Goal: Task Accomplishment & Management: Use online tool/utility

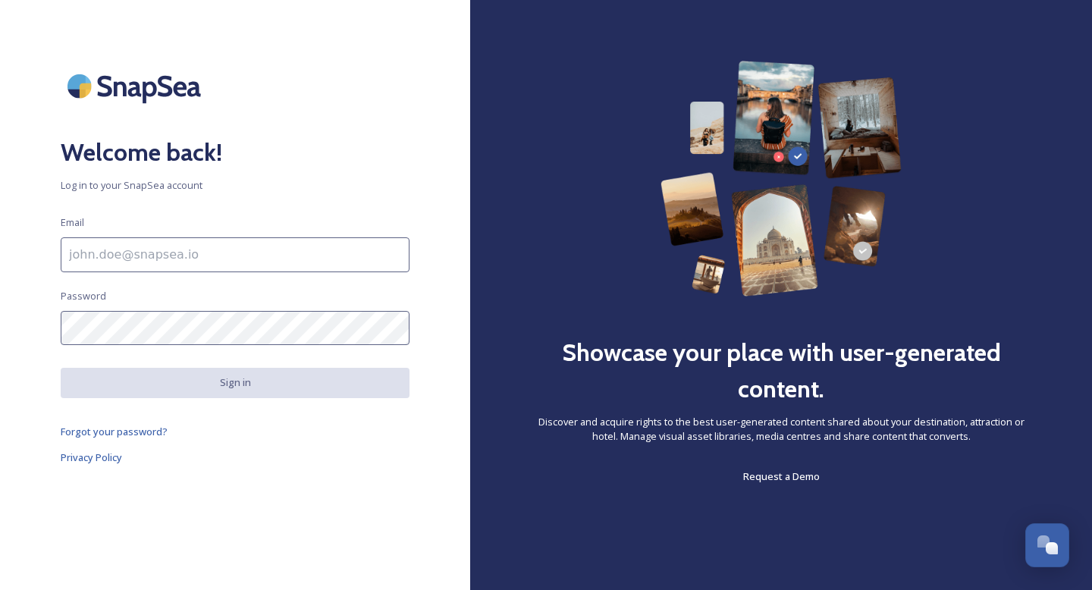
click at [162, 241] on input at bounding box center [235, 254] width 349 height 35
paste input "[PERSON_NAME][EMAIL_ADDRESS][DOMAIN_NAME]"
type input "[PERSON_NAME][EMAIL_ADDRESS][DOMAIN_NAME]"
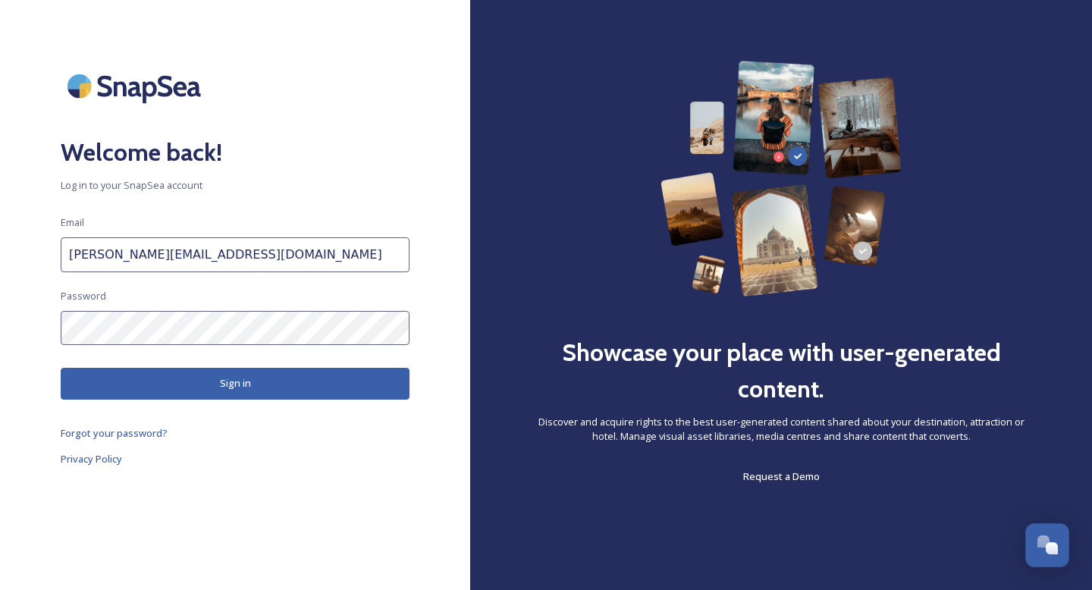
click at [187, 387] on button "Sign in" at bounding box center [235, 383] width 349 height 31
click at [253, 383] on button "Sign in" at bounding box center [235, 383] width 349 height 31
click at [8, 316] on div "Welcome back! Log in to your SnapSea account Email [EMAIL_ADDRESS][DOMAIN_NAME]…" at bounding box center [235, 295] width 470 height 469
click at [245, 394] on button "Sign in" at bounding box center [235, 383] width 349 height 31
